Goal: Check status: Verify the current state of an ongoing process or item

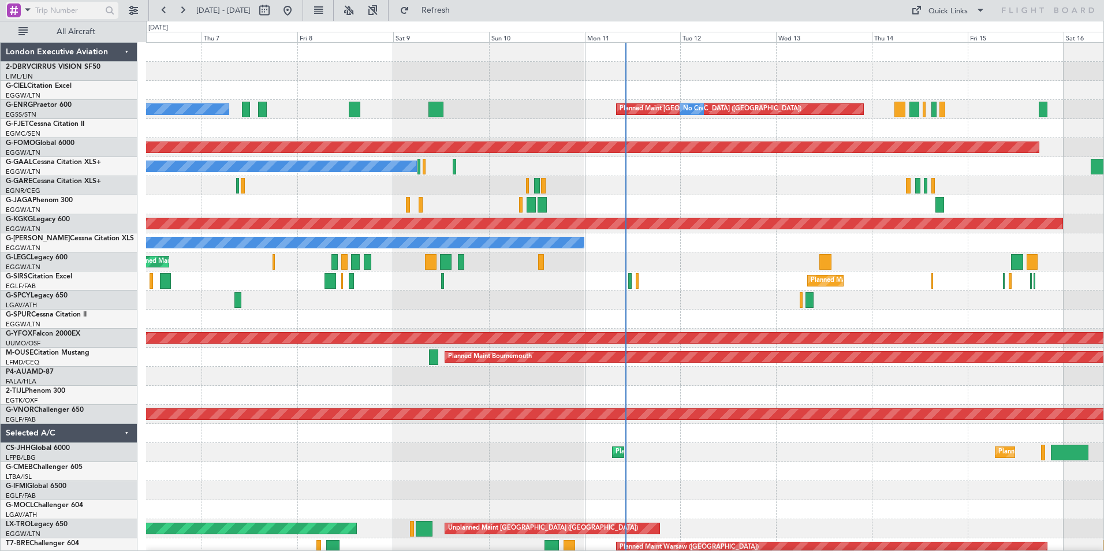
click at [27, 10] on span at bounding box center [28, 9] width 14 height 14
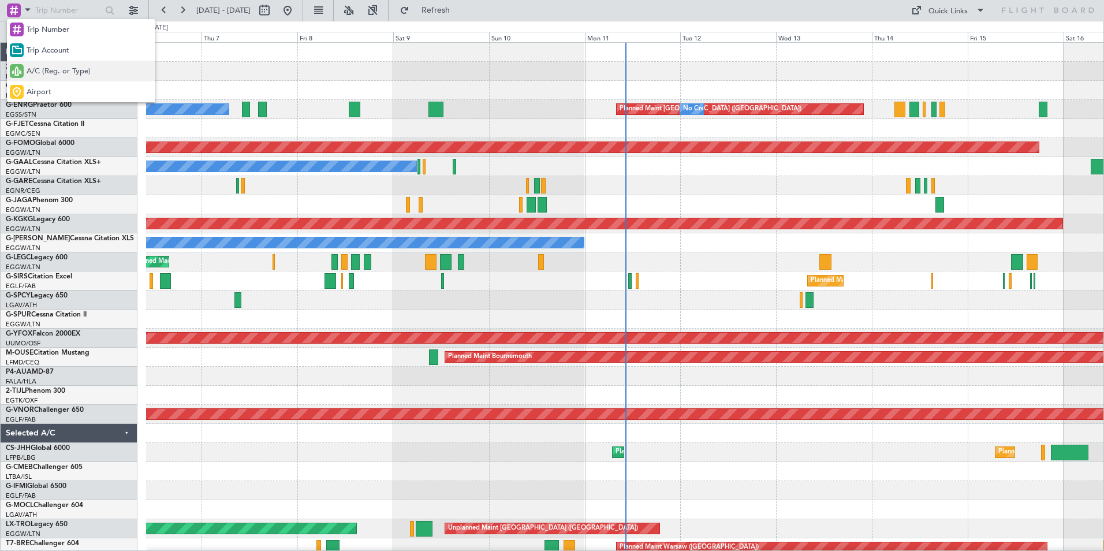
click at [38, 75] on span "A/C (Reg. or Type)" at bounding box center [59, 72] width 64 height 12
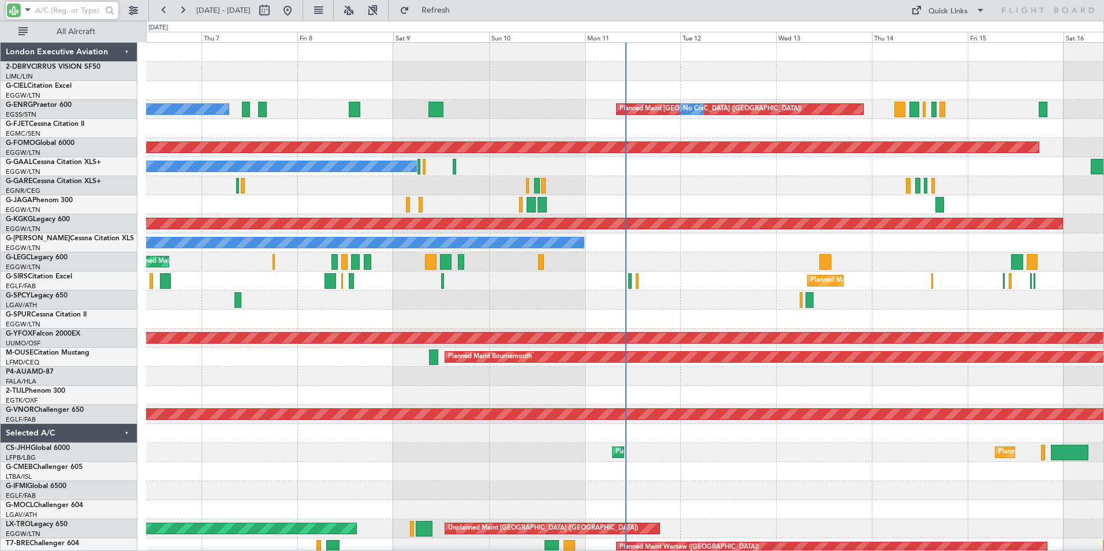
click at [54, 9] on input "text" at bounding box center [68, 10] width 66 height 17
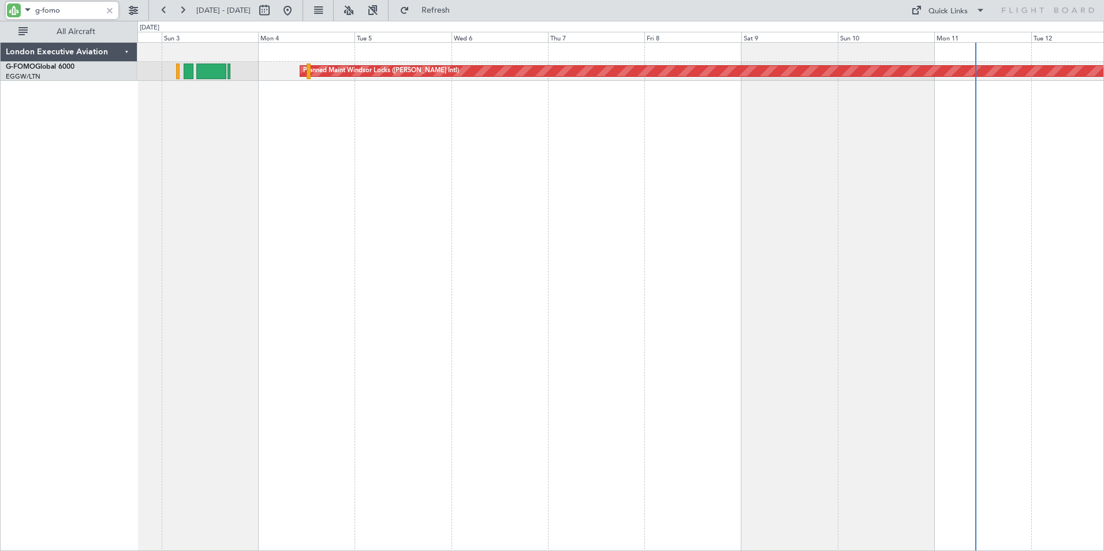
click at [544, 135] on div "Planned Maint Windsor Locks ([PERSON_NAME] Intl) Planned Maint [GEOGRAPHIC_DATA]" at bounding box center [620, 296] width 967 height 509
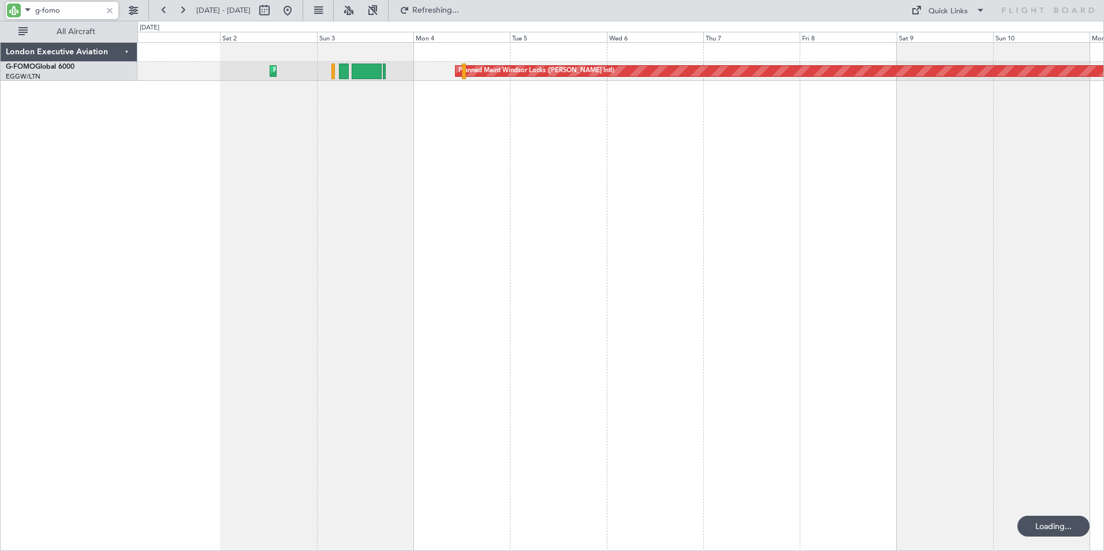
click at [386, 132] on div "Planned Maint Windsor Locks ([PERSON_NAME] Intl) Planned Maint [GEOGRAPHIC_DATA]" at bounding box center [620, 296] width 967 height 509
drag, startPoint x: 43, startPoint y: 12, endPoint x: 83, endPoint y: 14, distance: 39.3
click at [83, 14] on input "g-fomo" at bounding box center [68, 10] width 66 height 17
type input "g-legc"
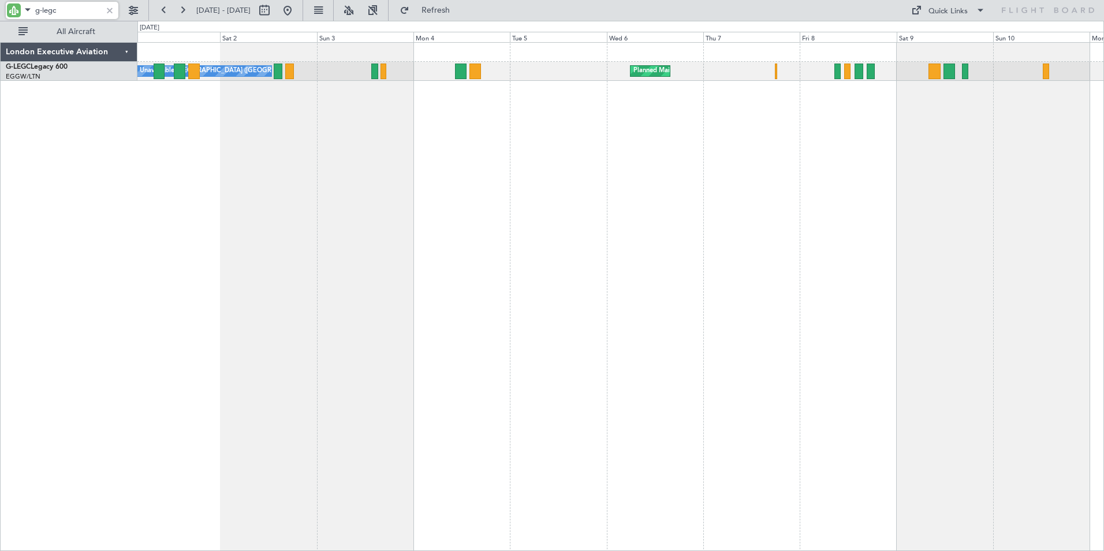
drag, startPoint x: 43, startPoint y: 10, endPoint x: 94, endPoint y: 10, distance: 50.8
click at [94, 10] on input "g-legc" at bounding box center [68, 10] width 66 height 17
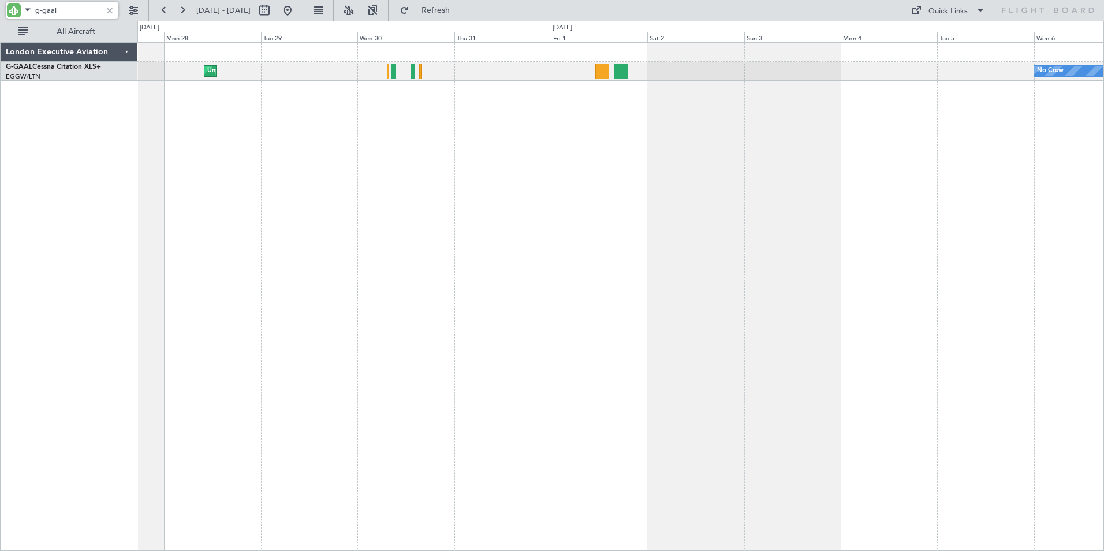
click at [678, 124] on div "No Crew Unplanned Maint [GEOGRAPHIC_DATA] ([GEOGRAPHIC_DATA]) A/C Unavailable" at bounding box center [620, 296] width 967 height 509
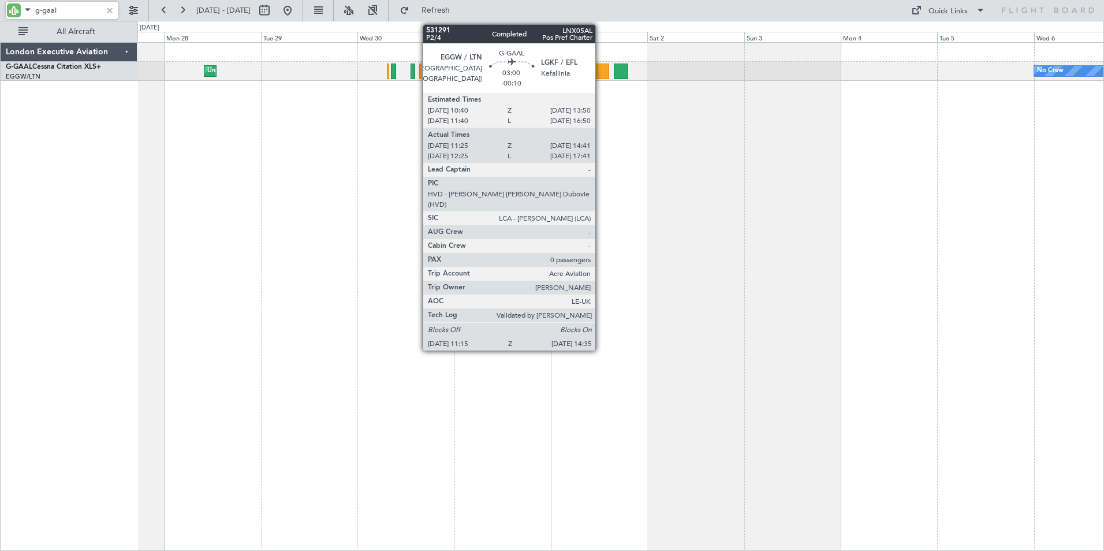
click at [601, 75] on div at bounding box center [603, 72] width 14 height 16
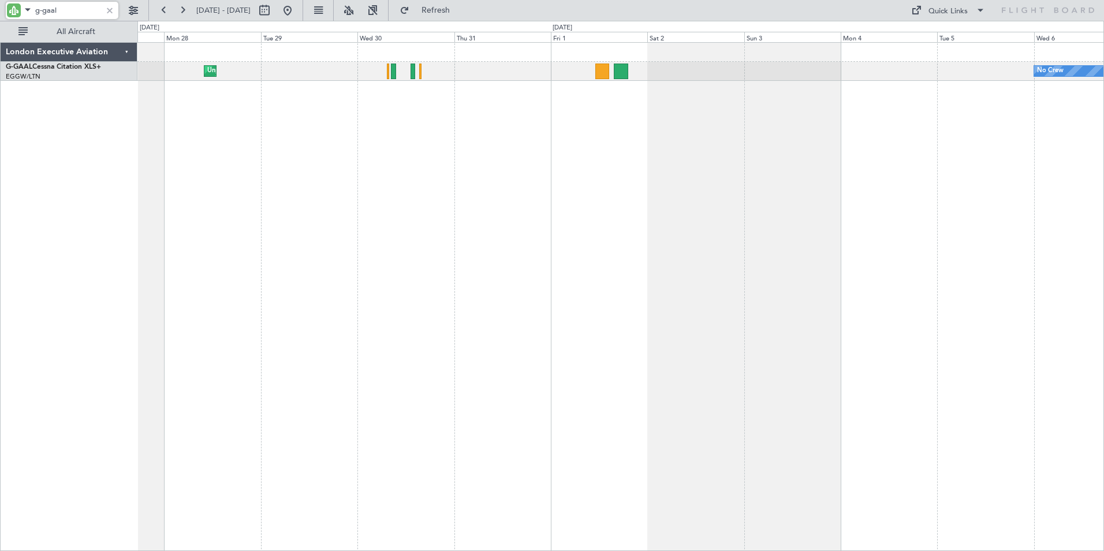
drag, startPoint x: 44, startPoint y: 8, endPoint x: 93, endPoint y: 9, distance: 49.1
click at [93, 9] on input "g-gaal" at bounding box center [68, 10] width 66 height 17
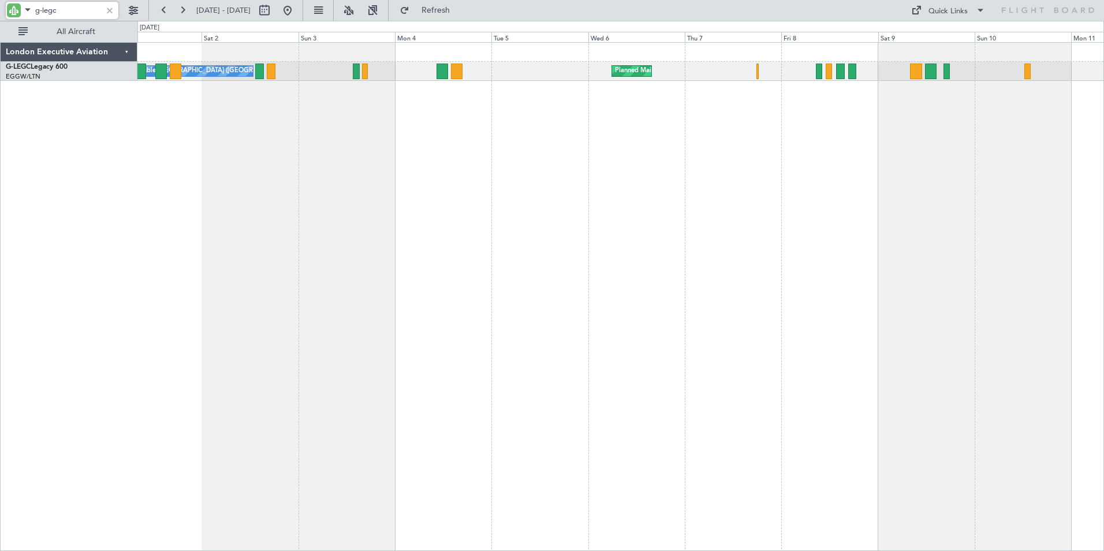
click at [451, 132] on div "A/C Unavailable [GEOGRAPHIC_DATA] ([GEOGRAPHIC_DATA]) Planned Maint [GEOGRAPHIC…" at bounding box center [620, 296] width 967 height 509
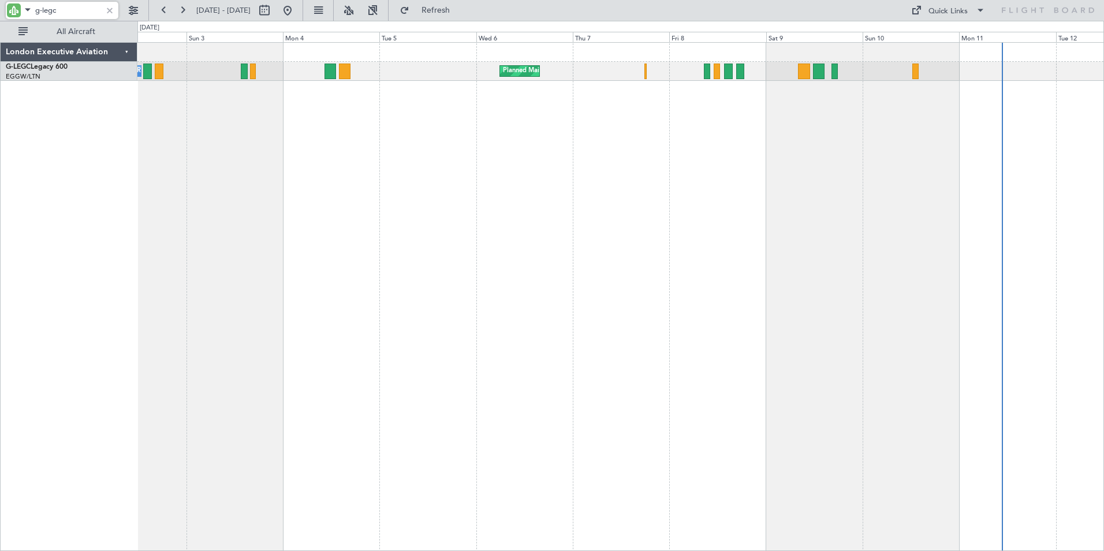
click at [674, 120] on div "A/C Unavailable [GEOGRAPHIC_DATA] ([GEOGRAPHIC_DATA]) Planned Maint [GEOGRAPHIC…" at bounding box center [620, 296] width 967 height 509
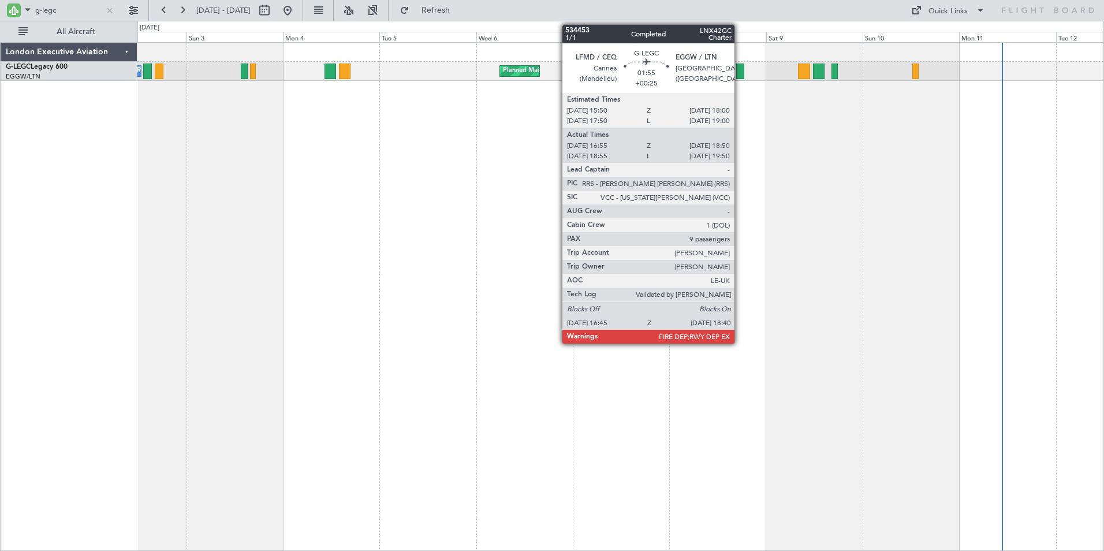
click at [881, 302] on div "Planned Maint [GEOGRAPHIC_DATA] ([GEOGRAPHIC_DATA]) A/C Unavailable [GEOGRAPHIC…" at bounding box center [620, 296] width 967 height 509
click at [434, 123] on div "Planned Maint [GEOGRAPHIC_DATA] ([GEOGRAPHIC_DATA]) A/C Unavailable [GEOGRAPHIC…" at bounding box center [620, 296] width 967 height 509
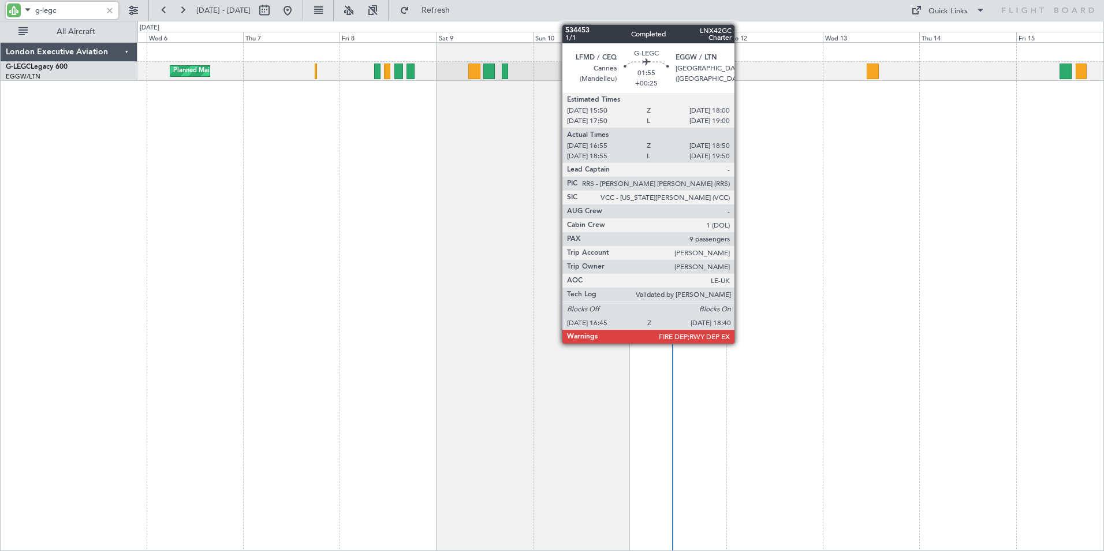
click at [146, 174] on div "Planned Maint [GEOGRAPHIC_DATA] ([GEOGRAPHIC_DATA])" at bounding box center [620, 296] width 967 height 509
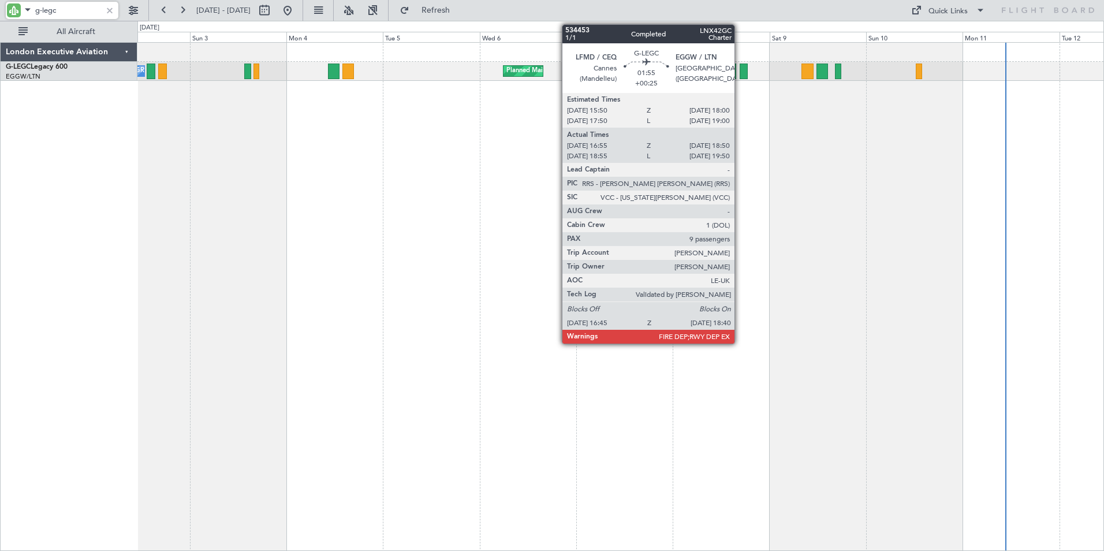
click at [881, 157] on html "g-legc [DATE] - [DATE] Refresh Quick Links All Aircraft Planned Maint [GEOGRAPH…" at bounding box center [552, 275] width 1104 height 551
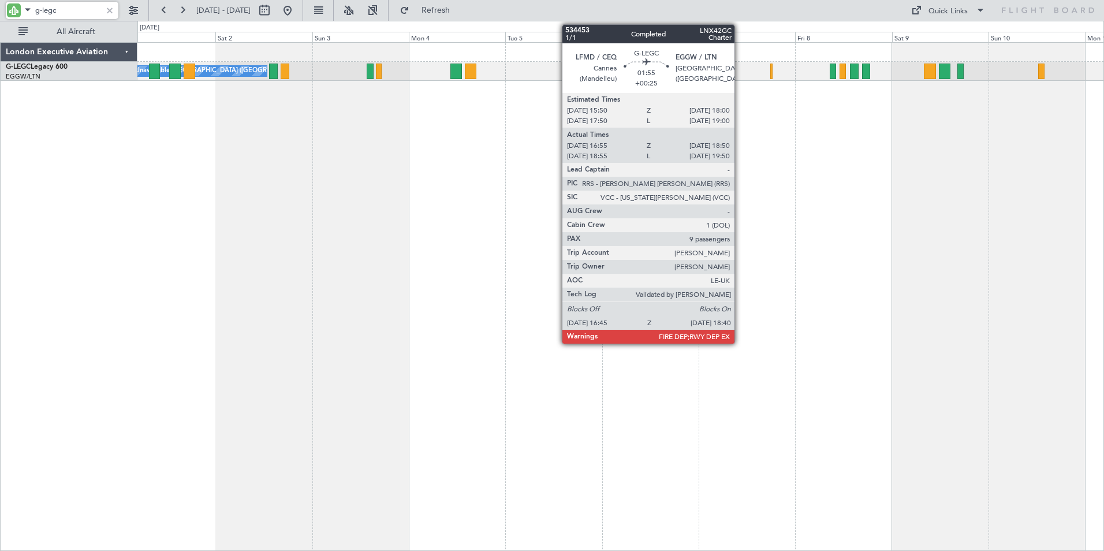
click at [881, 177] on div "Planned Maint [GEOGRAPHIC_DATA] ([GEOGRAPHIC_DATA]) A/C Unavailable [GEOGRAPHIC…" at bounding box center [620, 296] width 967 height 509
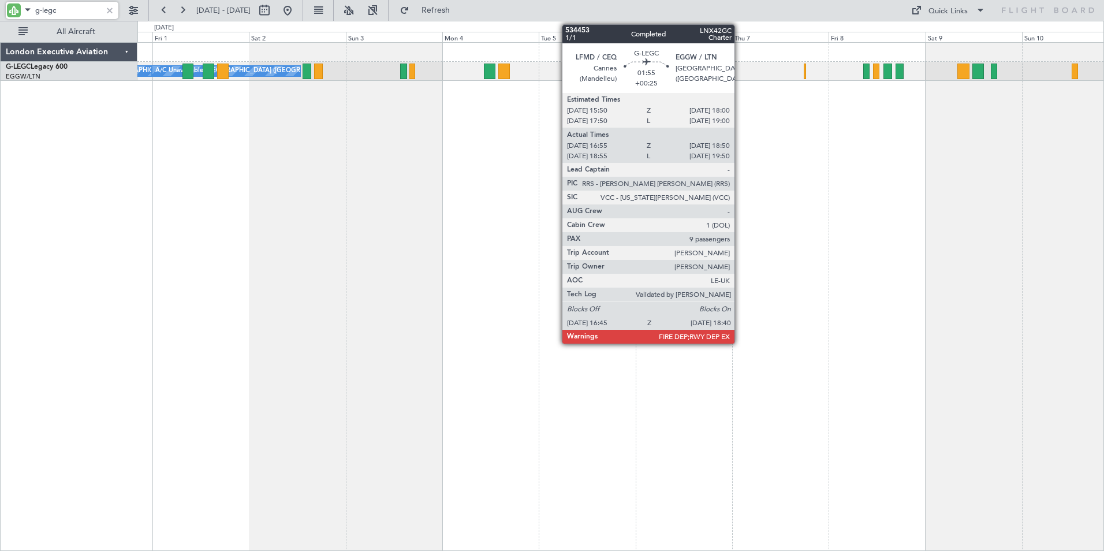
click at [881, 182] on div "Planned Maint [GEOGRAPHIC_DATA] ([GEOGRAPHIC_DATA]) A/C Unavailable [GEOGRAPHIC…" at bounding box center [620, 296] width 967 height 509
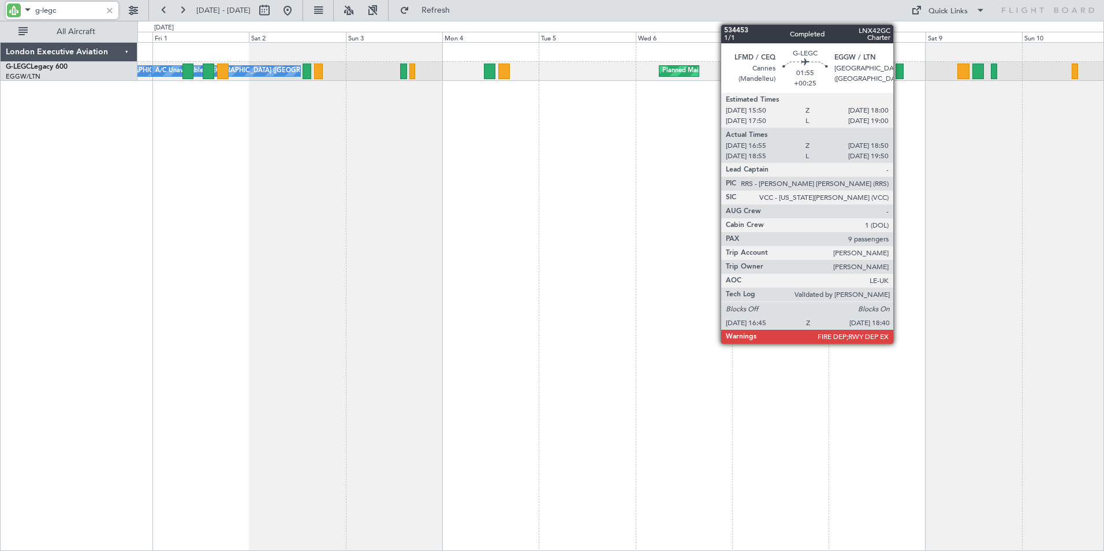
click at [881, 73] on div at bounding box center [900, 72] width 8 height 16
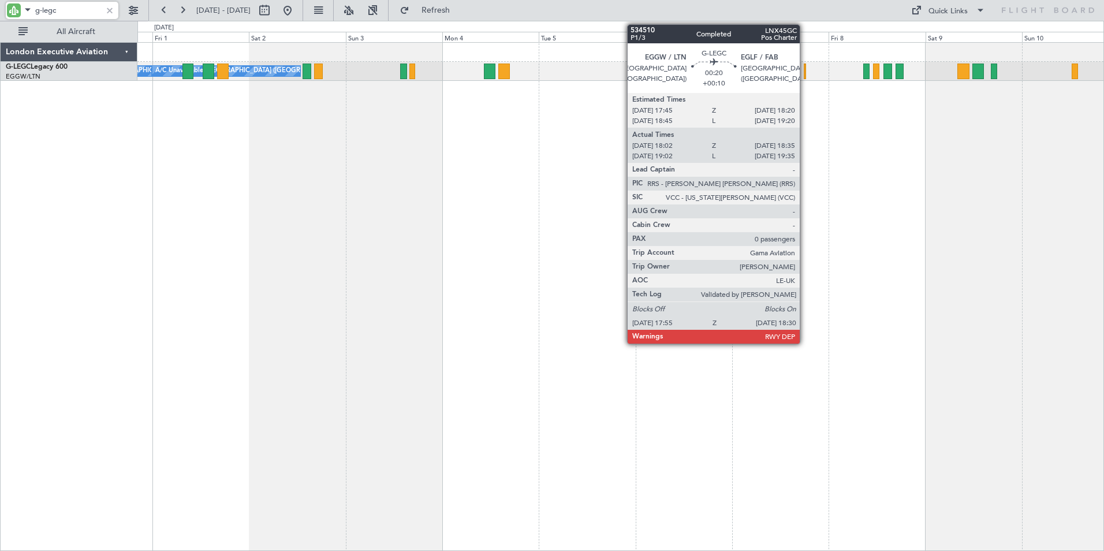
click at [805, 72] on div at bounding box center [805, 72] width 3 height 16
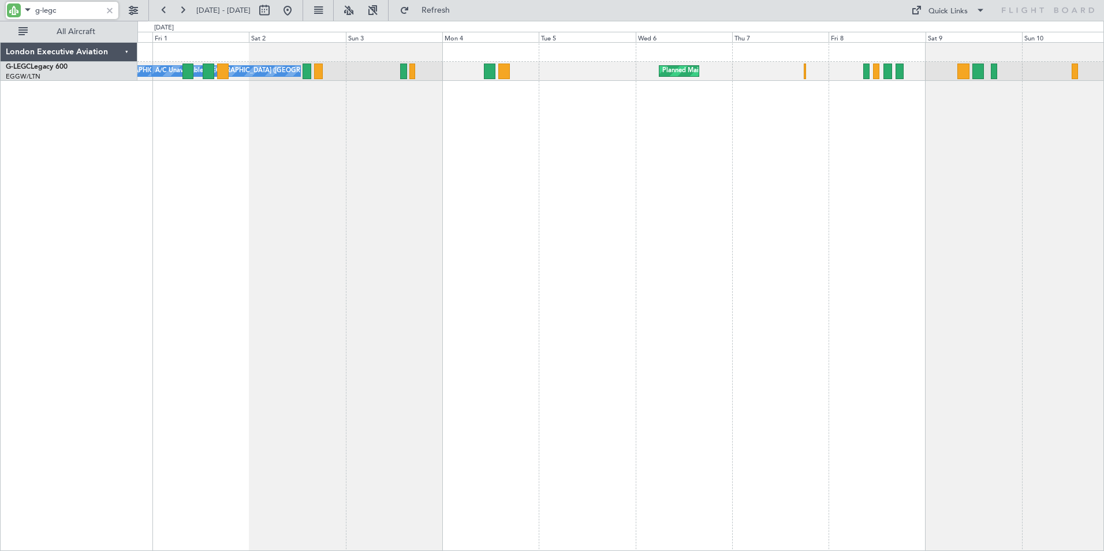
drag, startPoint x: 43, startPoint y: 12, endPoint x: 91, endPoint y: 16, distance: 48.7
click at [91, 16] on input "g-legc" at bounding box center [68, 10] width 66 height 17
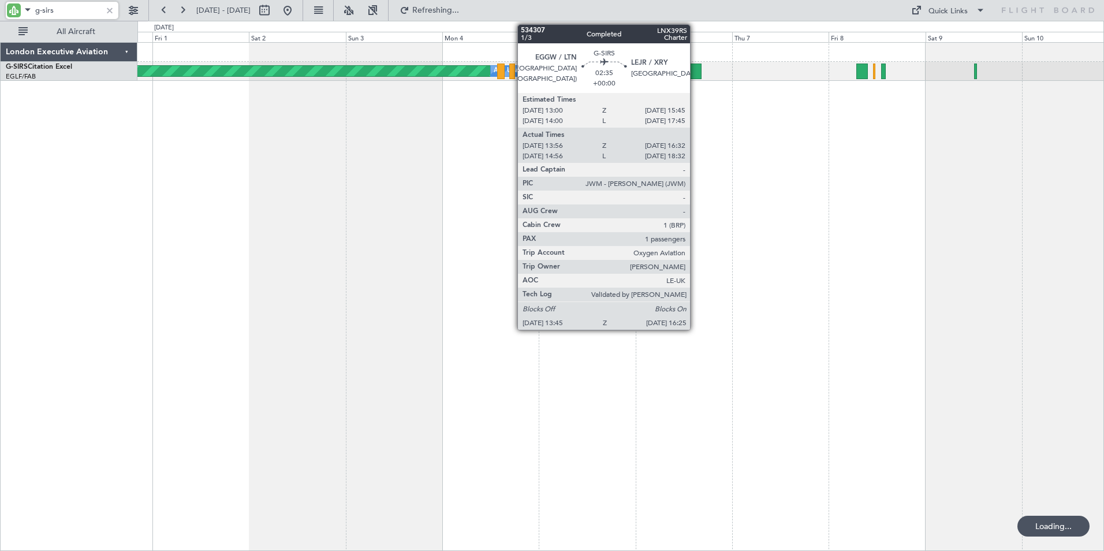
click at [695, 69] on div at bounding box center [695, 72] width 11 height 16
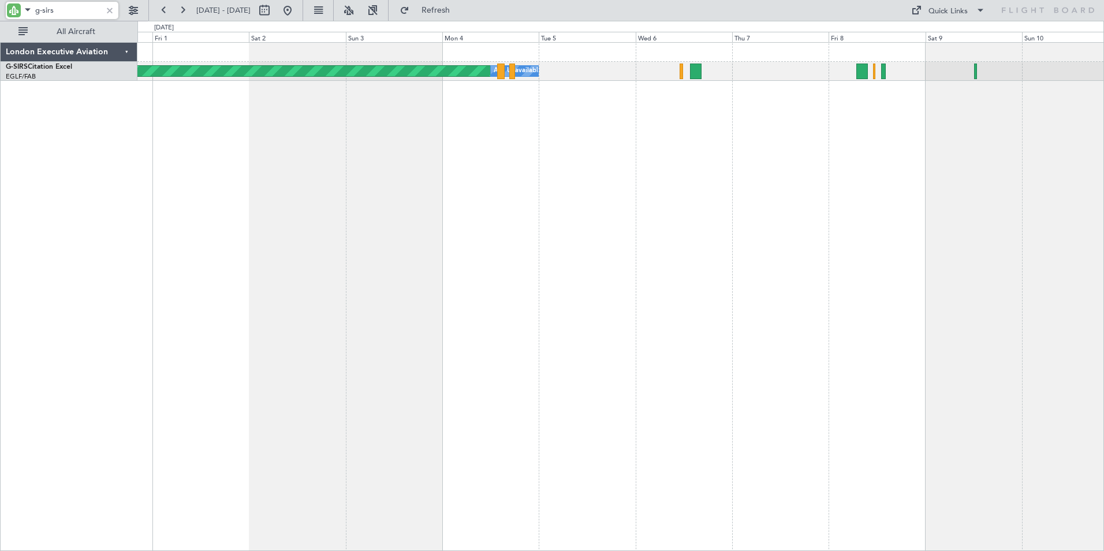
drag, startPoint x: 42, startPoint y: 11, endPoint x: 83, endPoint y: 11, distance: 41.0
click at [83, 11] on input "g-sirs" at bounding box center [68, 10] width 66 height 17
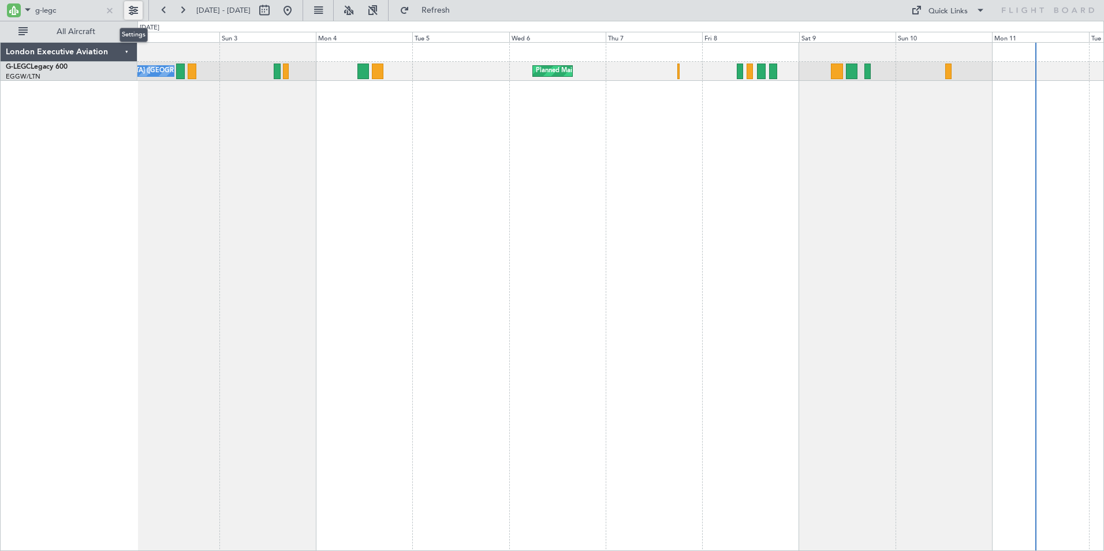
click at [702, 133] on div "A/C Unavailable [GEOGRAPHIC_DATA] ([GEOGRAPHIC_DATA]) Planned Maint [GEOGRAPHIC…" at bounding box center [620, 296] width 967 height 509
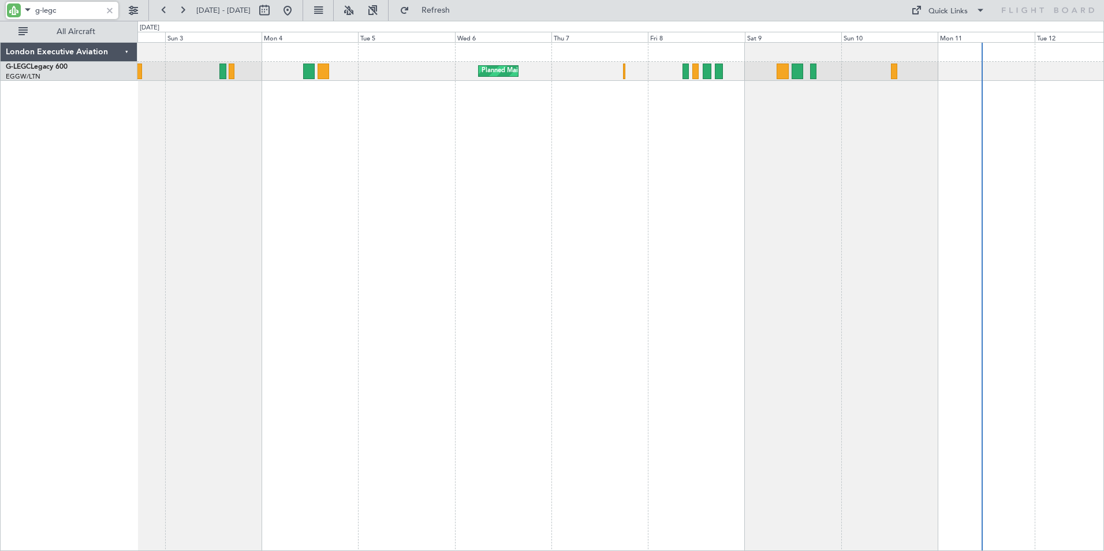
drag, startPoint x: 43, startPoint y: 7, endPoint x: 85, endPoint y: 14, distance: 42.8
click at [85, 14] on input "g-legc" at bounding box center [68, 10] width 66 height 17
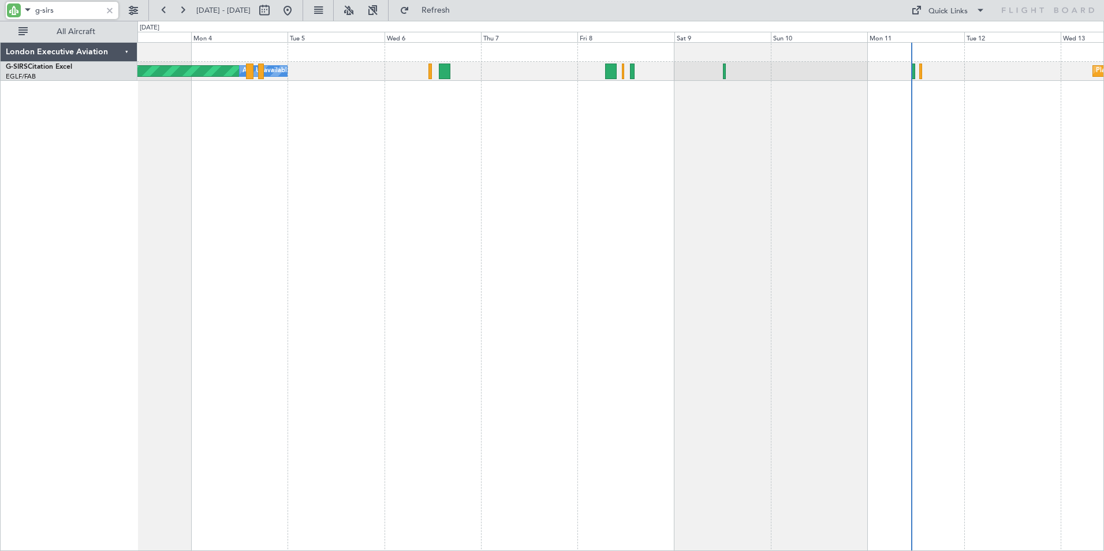
click at [552, 121] on div "Planned Maint Oxford ([GEOGRAPHIC_DATA]) A/C Unavailable Planned Maint [GEOGRAP…" at bounding box center [620, 296] width 967 height 509
drag, startPoint x: 44, startPoint y: 8, endPoint x: 82, endPoint y: 13, distance: 38.5
click at [82, 13] on input "g-sirs" at bounding box center [68, 10] width 66 height 17
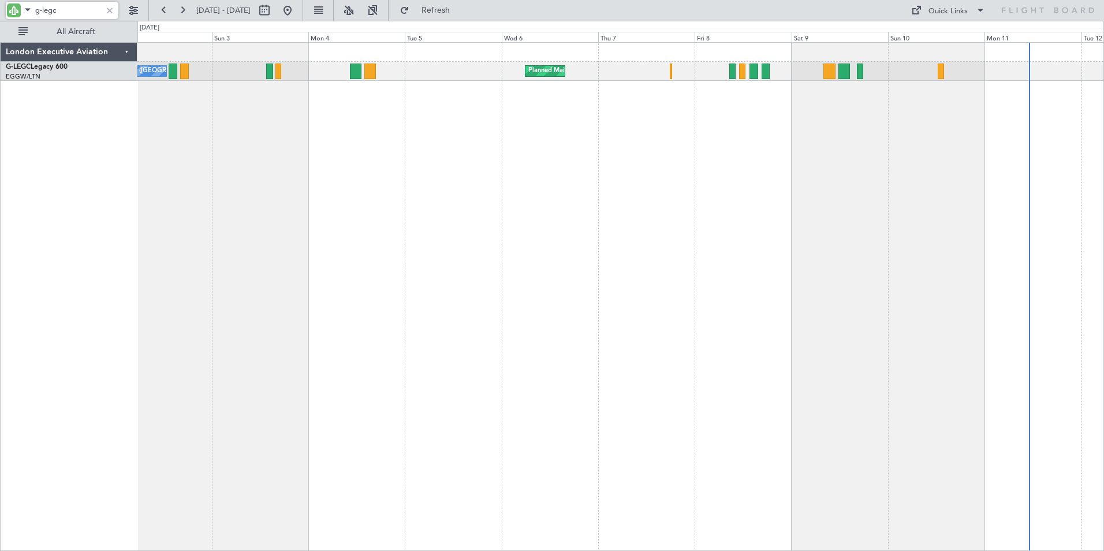
click at [415, 127] on div "Planned Maint [GEOGRAPHIC_DATA] ([GEOGRAPHIC_DATA]) A/C Unavailable [GEOGRAPHIC…" at bounding box center [620, 296] width 967 height 509
drag, startPoint x: 43, startPoint y: 7, endPoint x: 105, endPoint y: 12, distance: 62.6
click at [105, 12] on div "g-legc" at bounding box center [62, 10] width 113 height 17
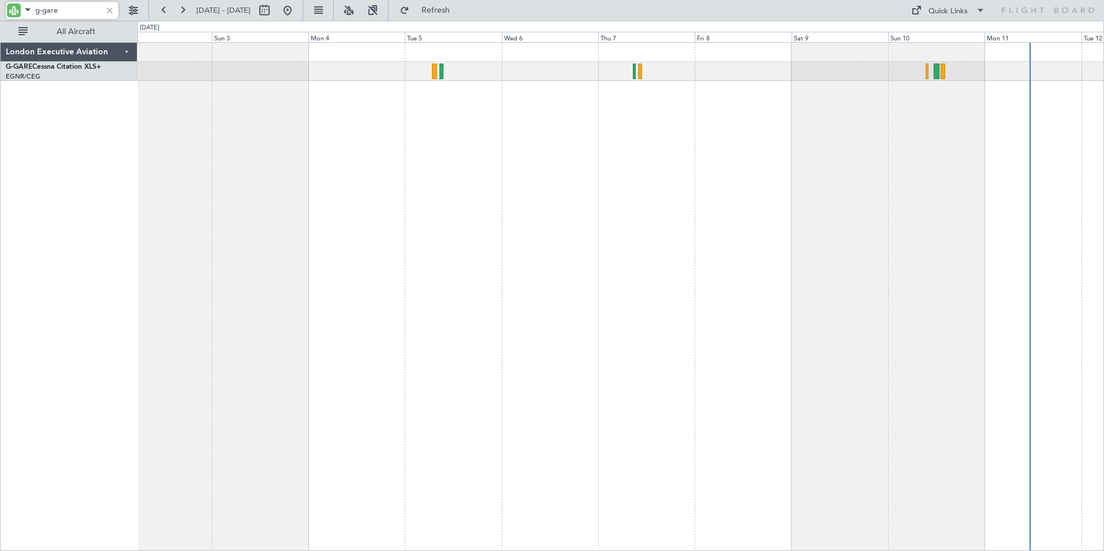
drag, startPoint x: 44, startPoint y: 9, endPoint x: 96, endPoint y: 16, distance: 53.1
click at [96, 16] on input "g-gare" at bounding box center [68, 10] width 66 height 17
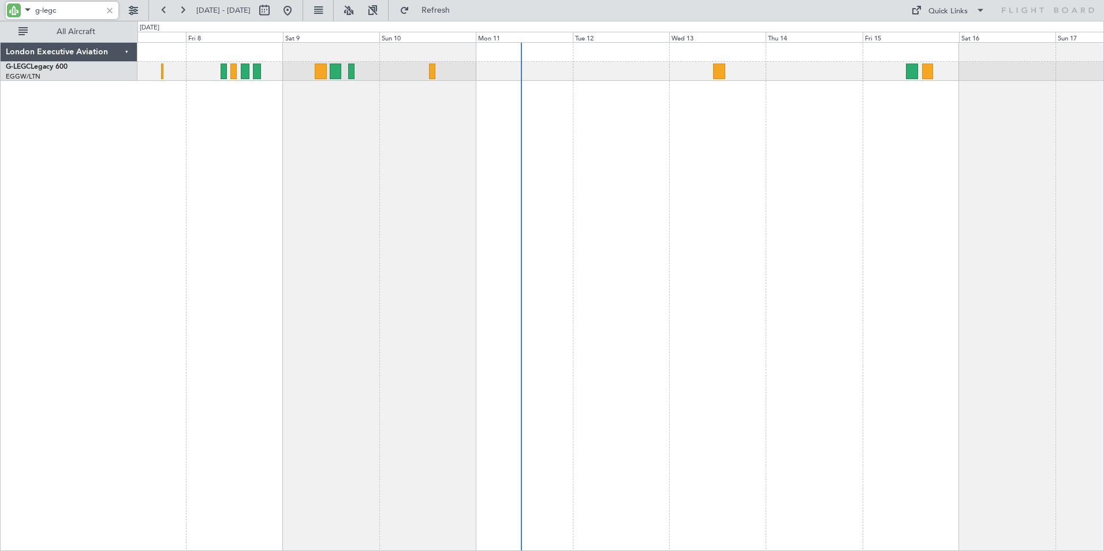
click at [234, 141] on div "Planned Maint [GEOGRAPHIC_DATA] ([GEOGRAPHIC_DATA])" at bounding box center [620, 296] width 967 height 509
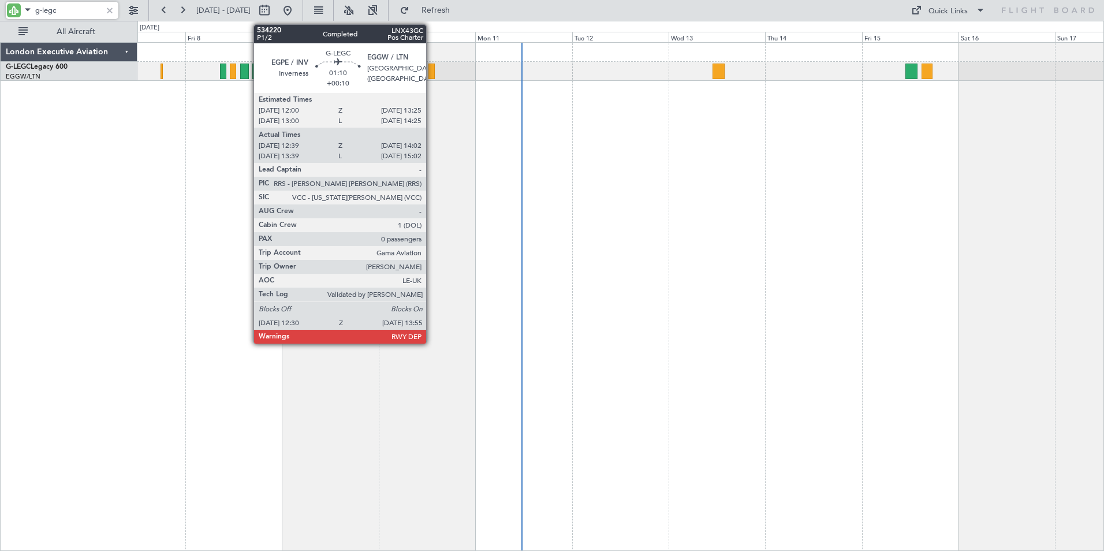
click at [431, 71] on div at bounding box center [432, 72] width 6 height 16
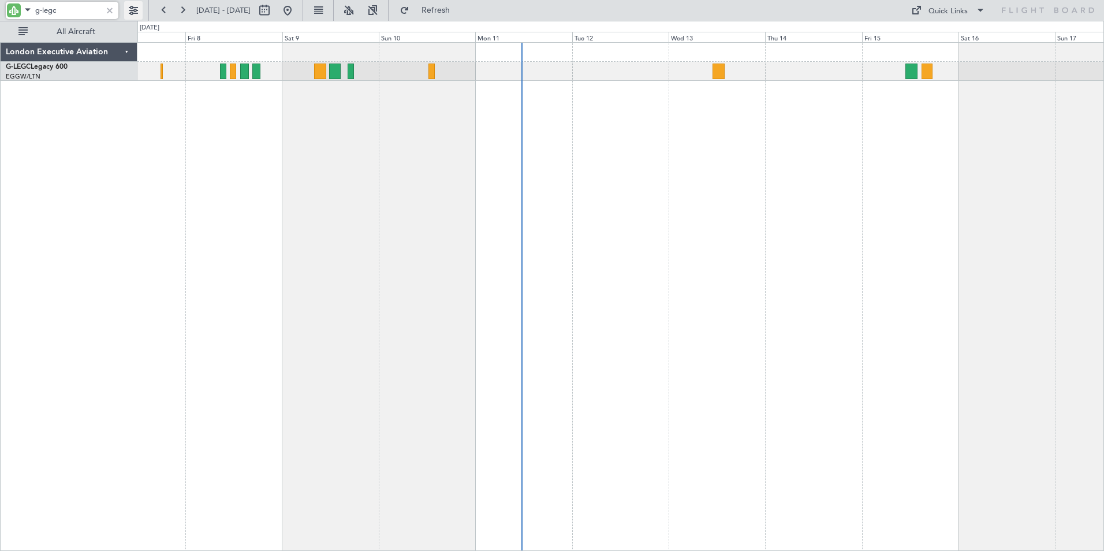
drag, startPoint x: 43, startPoint y: 9, endPoint x: 139, endPoint y: 16, distance: 95.5
click at [139, 16] on div "g-legc" at bounding box center [74, 10] width 148 height 21
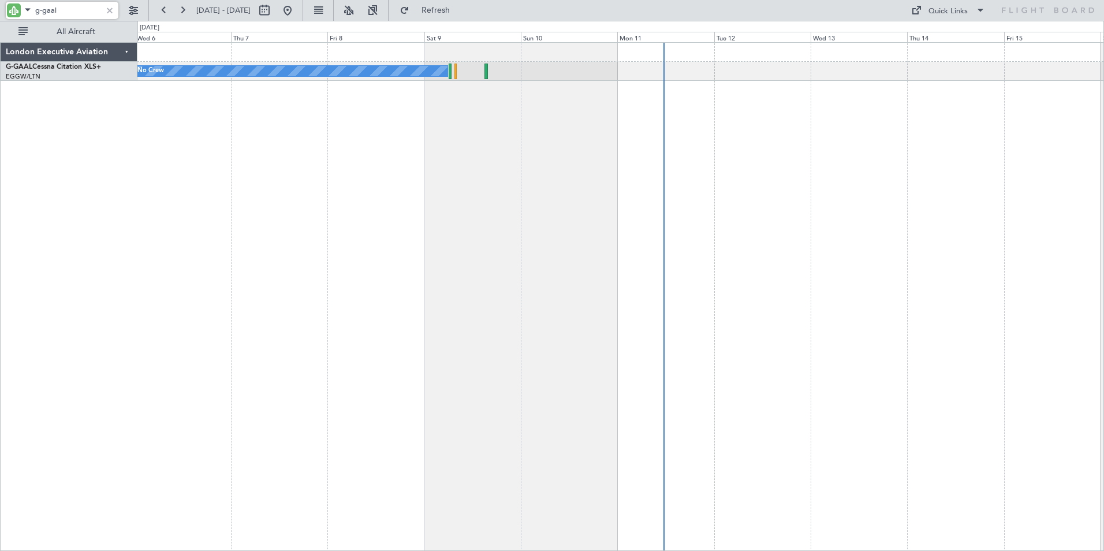
click at [587, 153] on div "No Crew" at bounding box center [620, 296] width 967 height 509
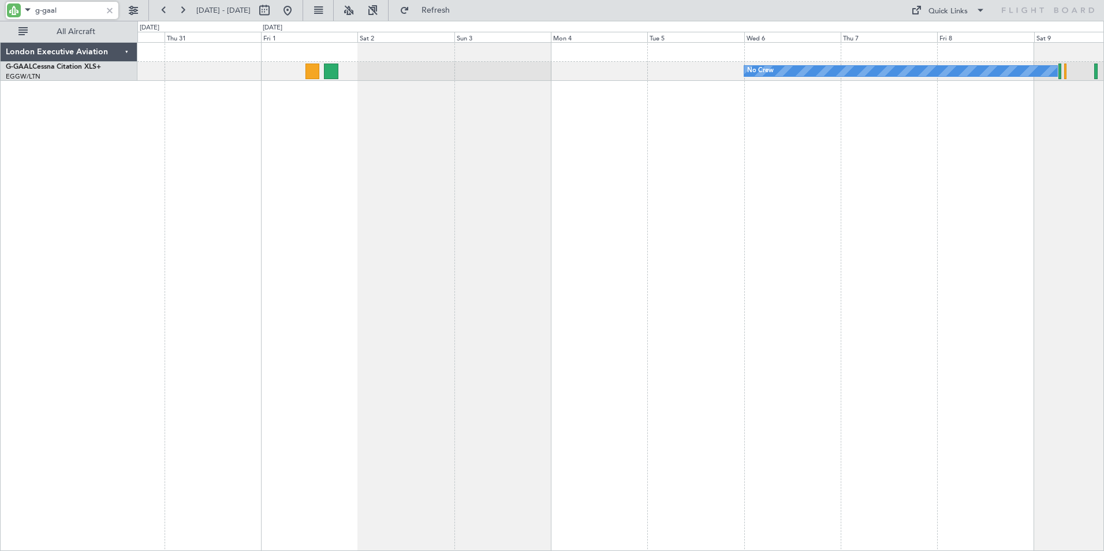
click at [752, 134] on div "No Crew Unplanned Maint [GEOGRAPHIC_DATA] ([GEOGRAPHIC_DATA])" at bounding box center [620, 296] width 967 height 509
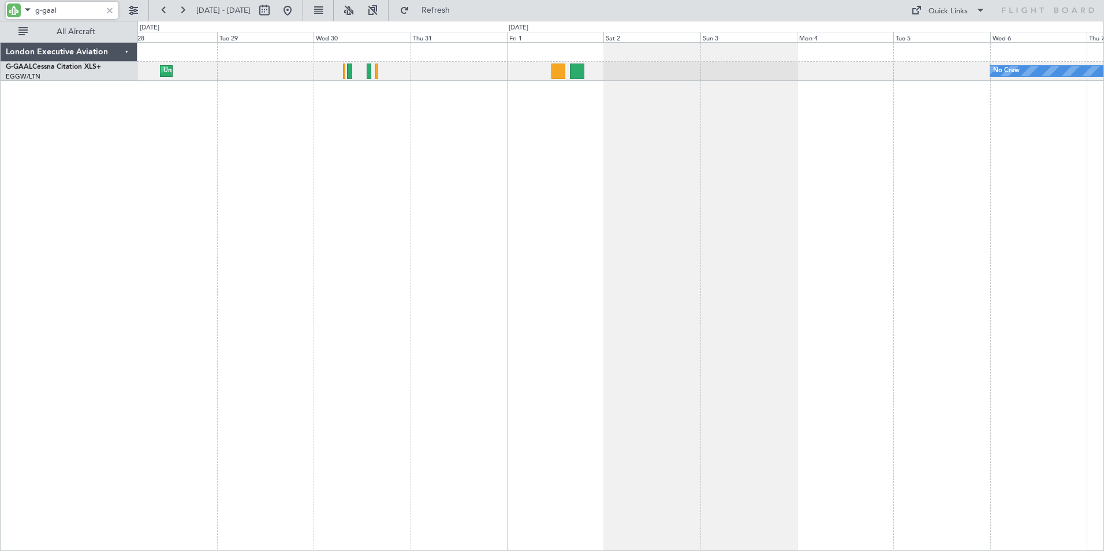
click at [619, 121] on div "No Crew Unplanned Maint [GEOGRAPHIC_DATA] ([GEOGRAPHIC_DATA]) A/C Unavailable" at bounding box center [620, 296] width 967 height 509
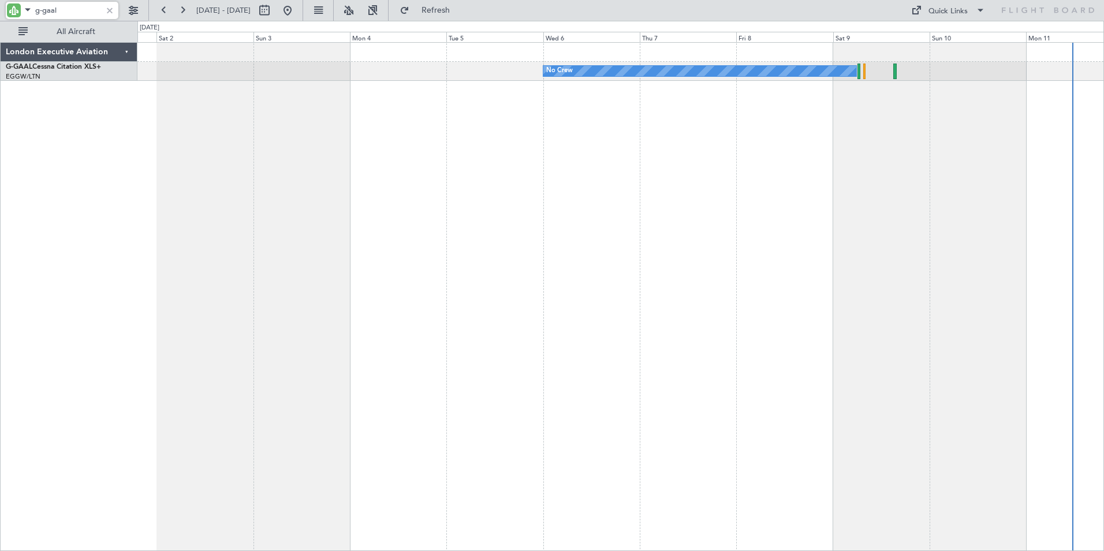
click at [375, 136] on div "No Crew" at bounding box center [620, 296] width 967 height 509
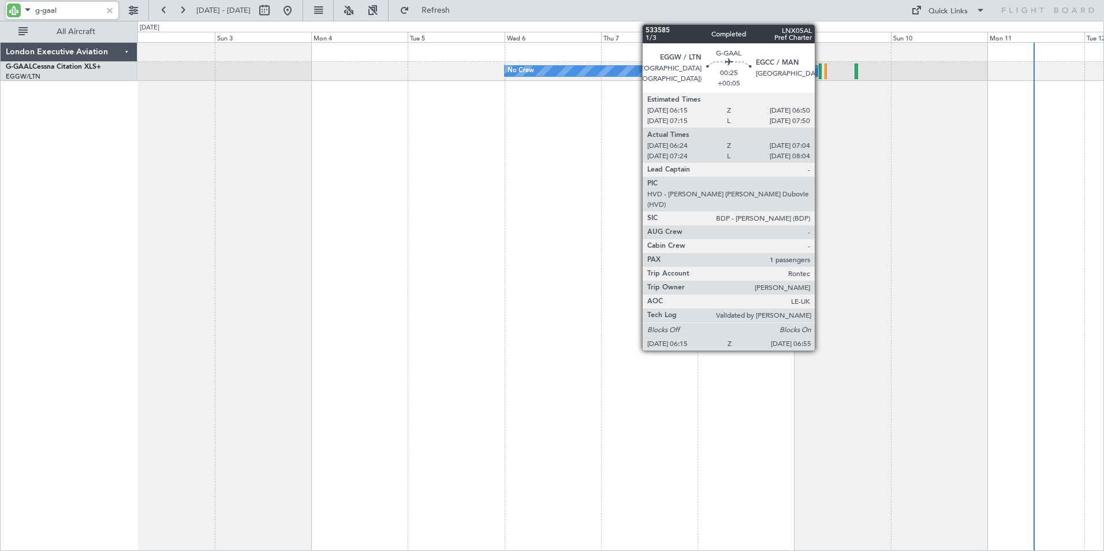
click at [820, 72] on div at bounding box center [820, 72] width 3 height 16
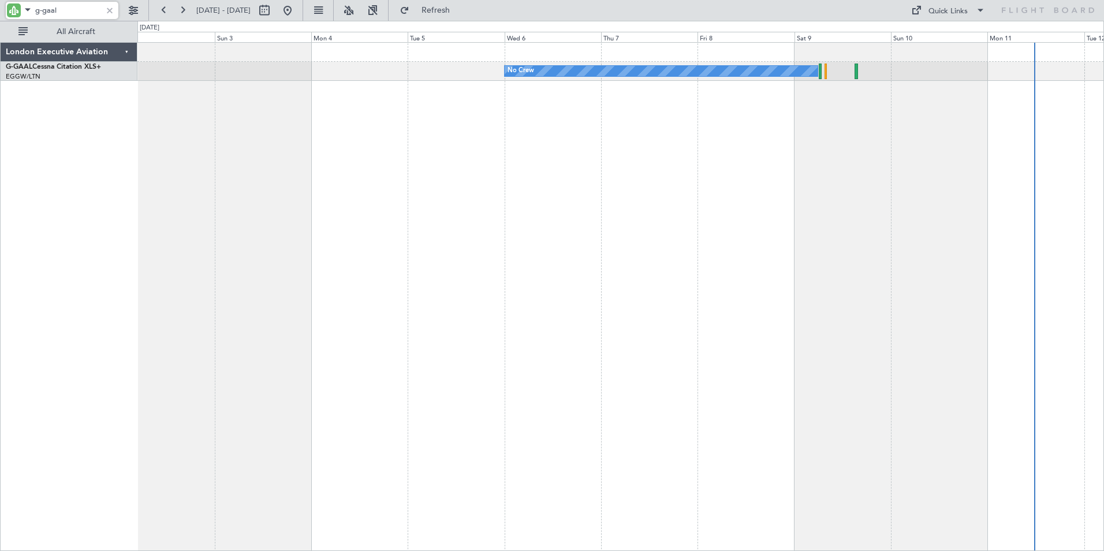
drag, startPoint x: 41, startPoint y: 10, endPoint x: 92, endPoint y: 13, distance: 51.5
click at [92, 13] on input "g-gaal" at bounding box center [68, 10] width 66 height 17
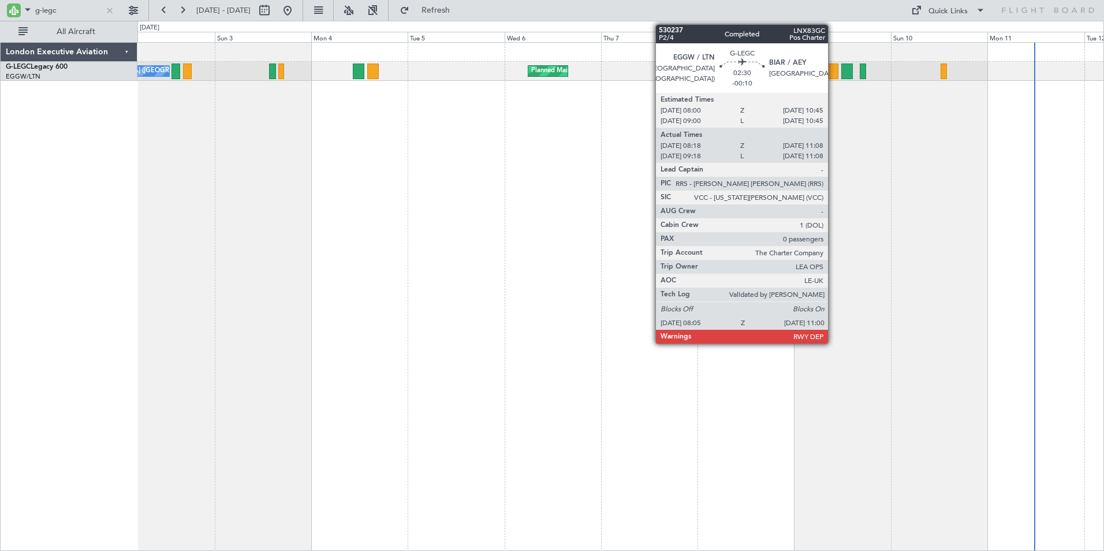
click at [834, 69] on div at bounding box center [833, 72] width 12 height 16
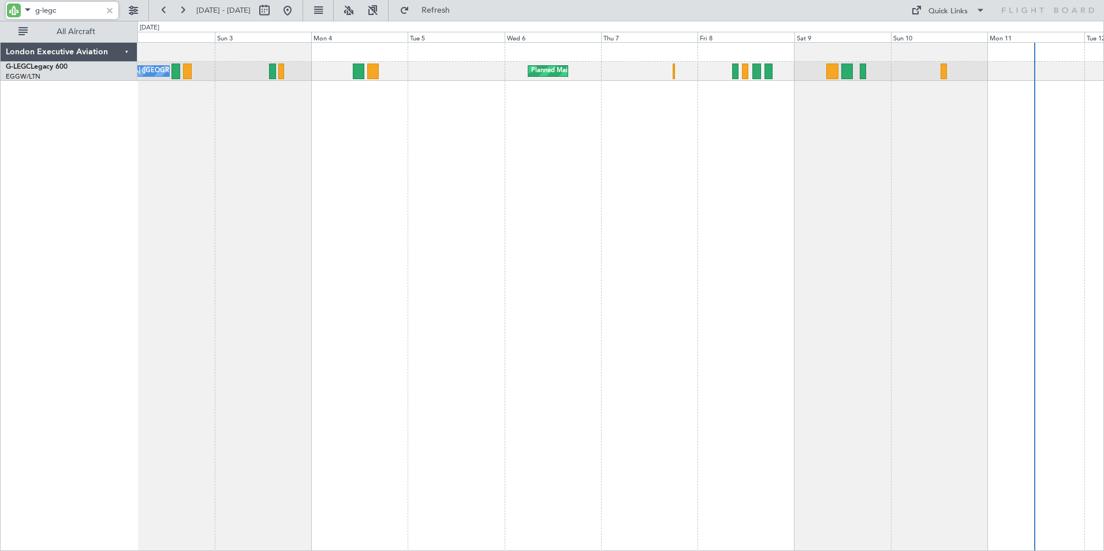
drag, startPoint x: 42, startPoint y: 7, endPoint x: 92, endPoint y: 22, distance: 52.5
click at [92, 21] on div "g-legc [DATE] - [DATE] Refresh Quick Links All Aircraft" at bounding box center [552, 10] width 1104 height 21
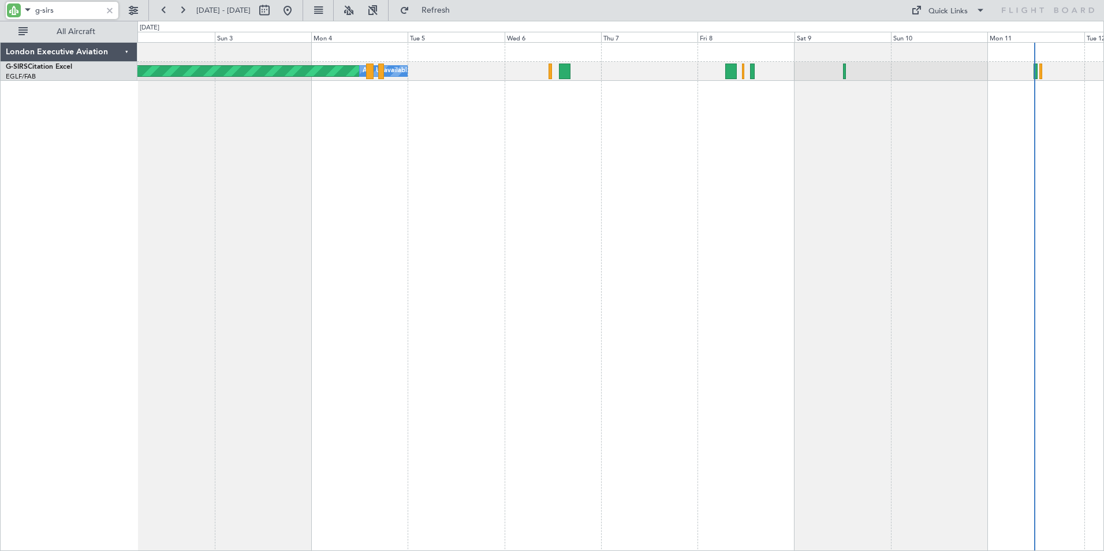
type input "g-sirs"
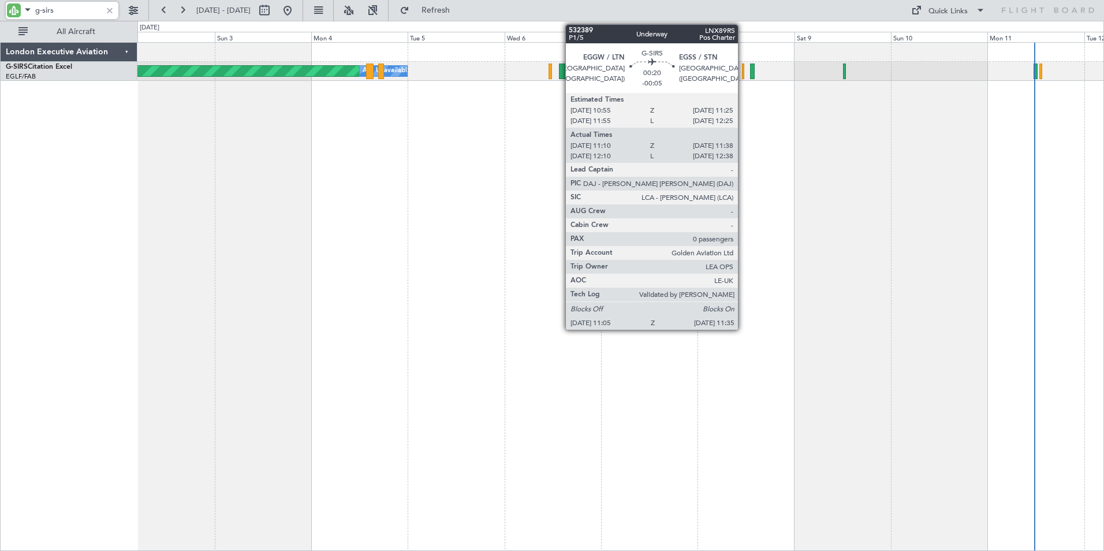
click at [743, 70] on div at bounding box center [743, 72] width 2 height 16
